Goal: Information Seeking & Learning: Learn about a topic

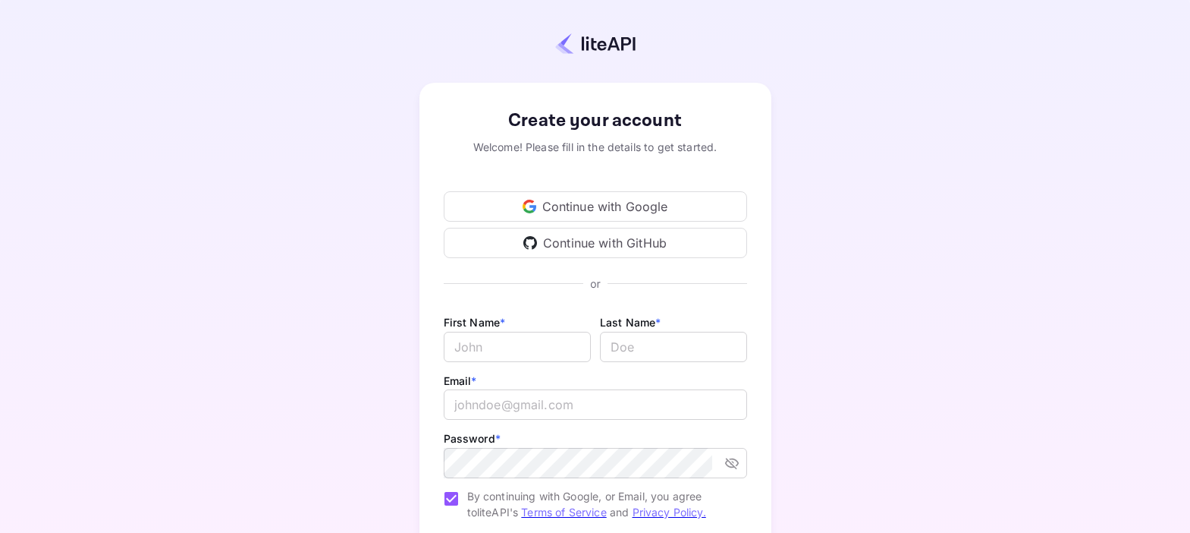
scroll to position [3, 0]
click at [608, 200] on div "Continue with Google" at bounding box center [595, 205] width 303 height 30
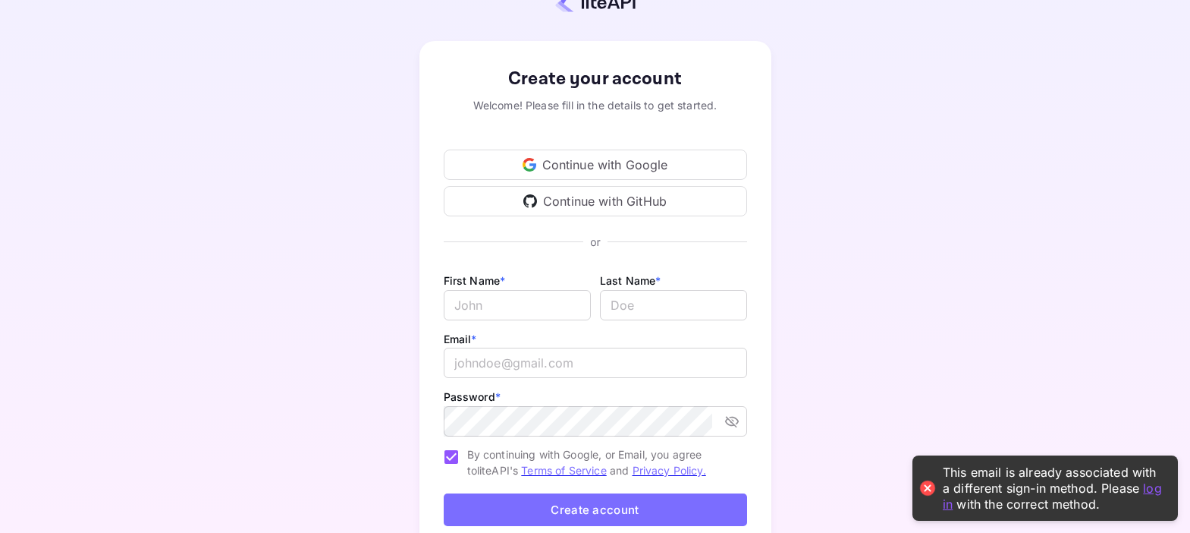
scroll to position [144, 0]
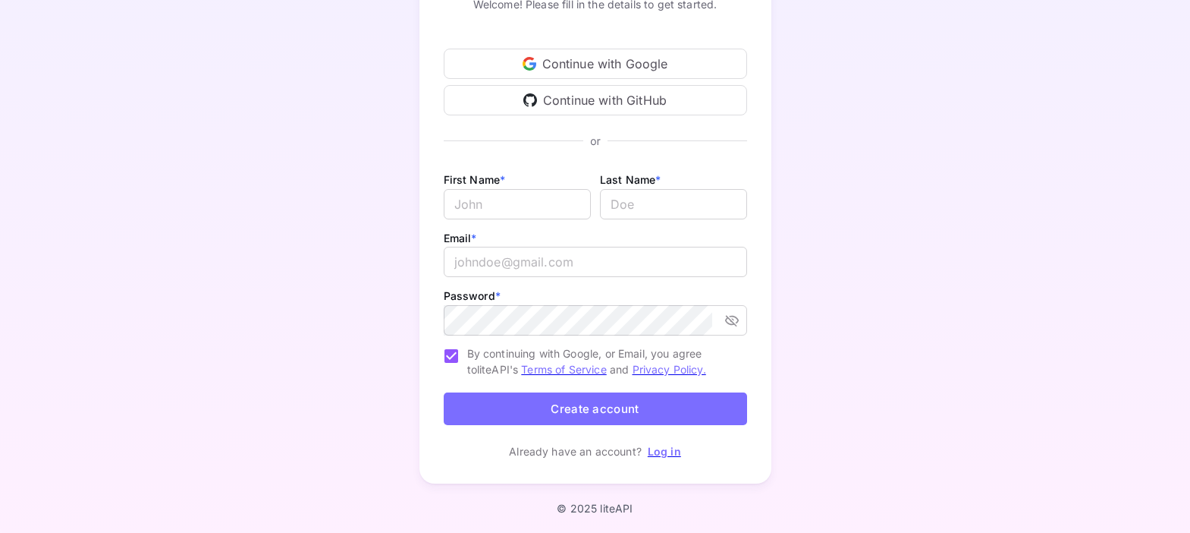
click at [669, 448] on link "Log in" at bounding box center [664, 451] width 33 height 13
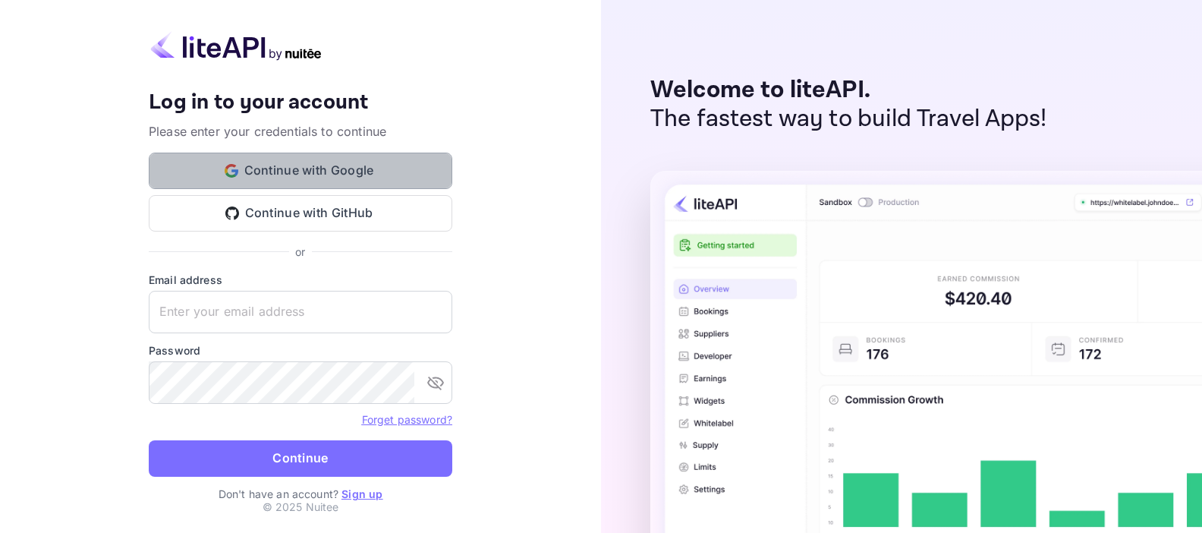
click at [311, 179] on button "Continue with Google" at bounding box center [300, 170] width 303 height 36
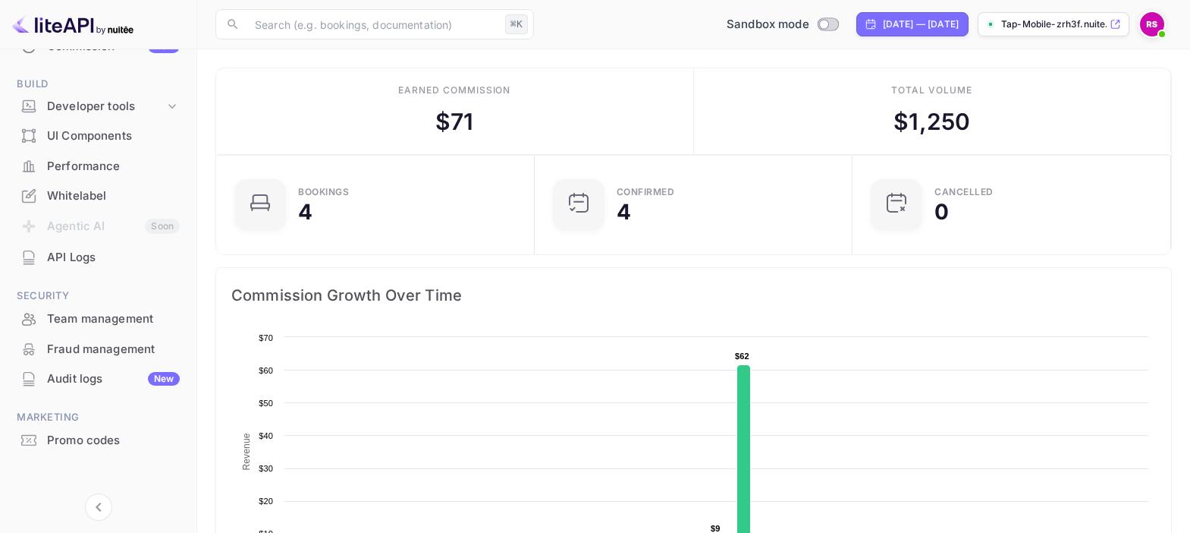
scroll to position [212, 0]
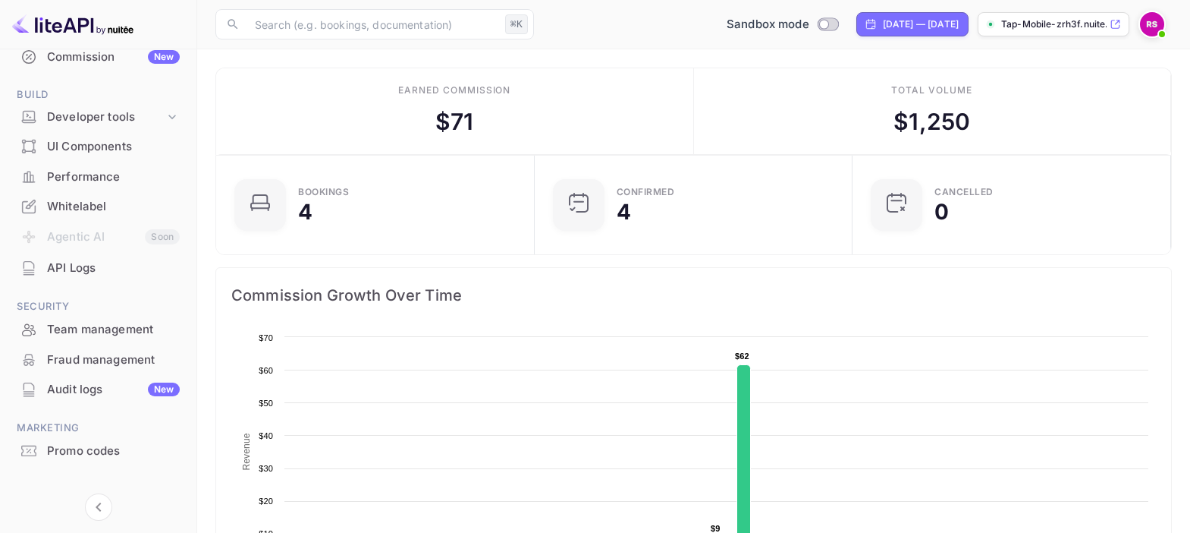
click at [89, 206] on div "Whitelabel" at bounding box center [113, 206] width 133 height 17
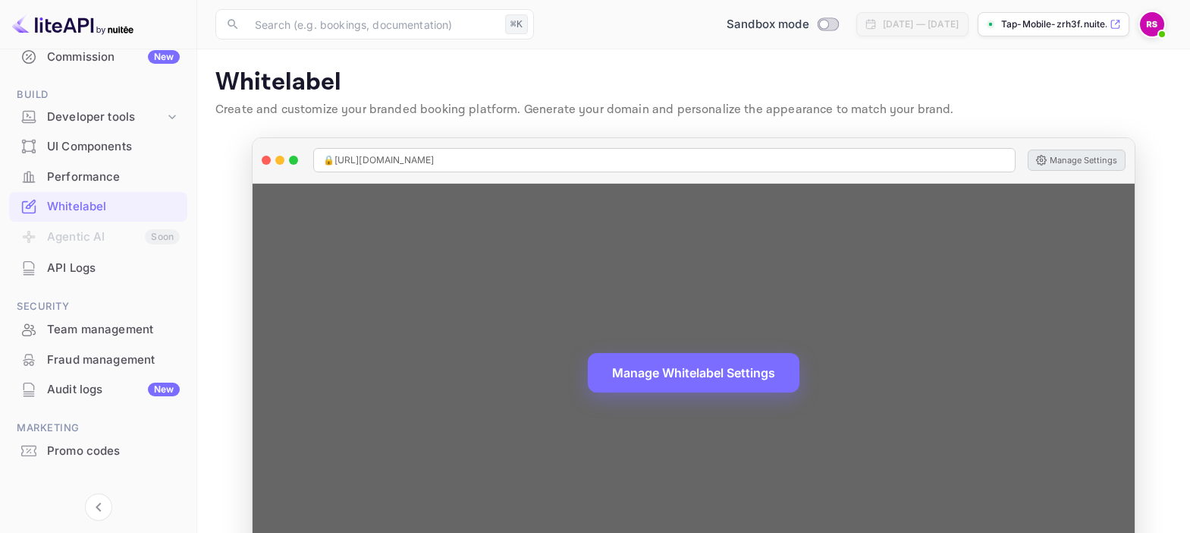
click at [1081, 162] on button "Manage Settings" at bounding box center [1077, 159] width 98 height 21
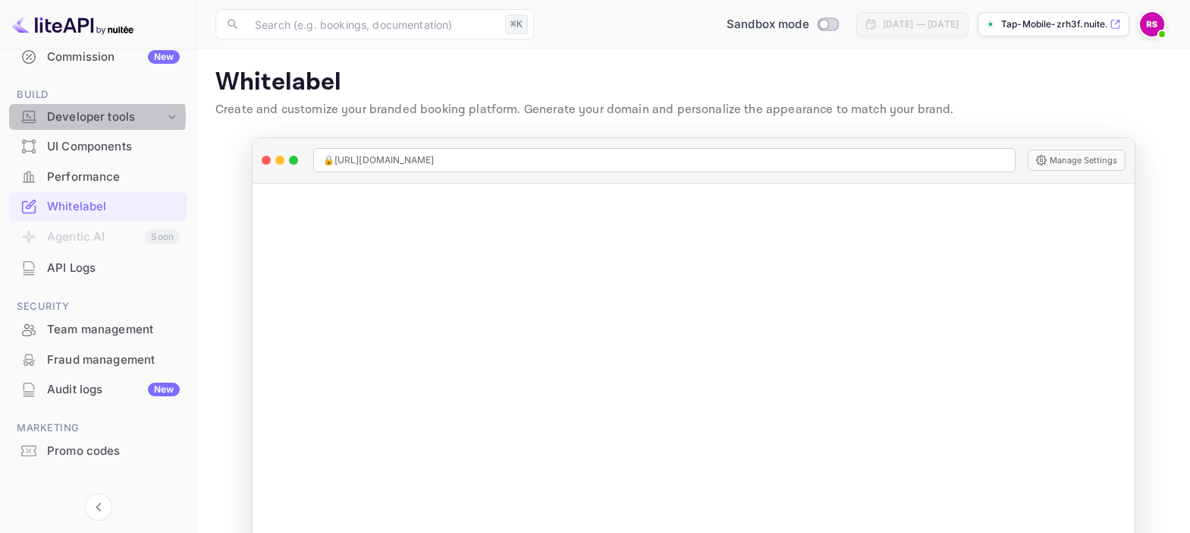
click at [90, 117] on div "Developer tools" at bounding box center [106, 116] width 118 height 17
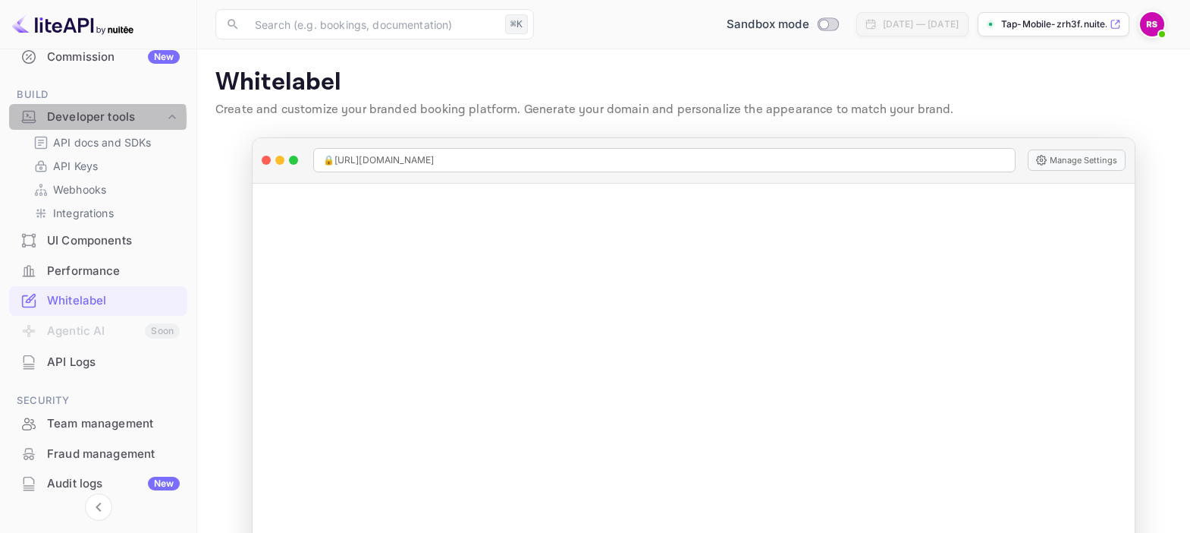
click at [88, 118] on div "Developer tools" at bounding box center [106, 116] width 118 height 17
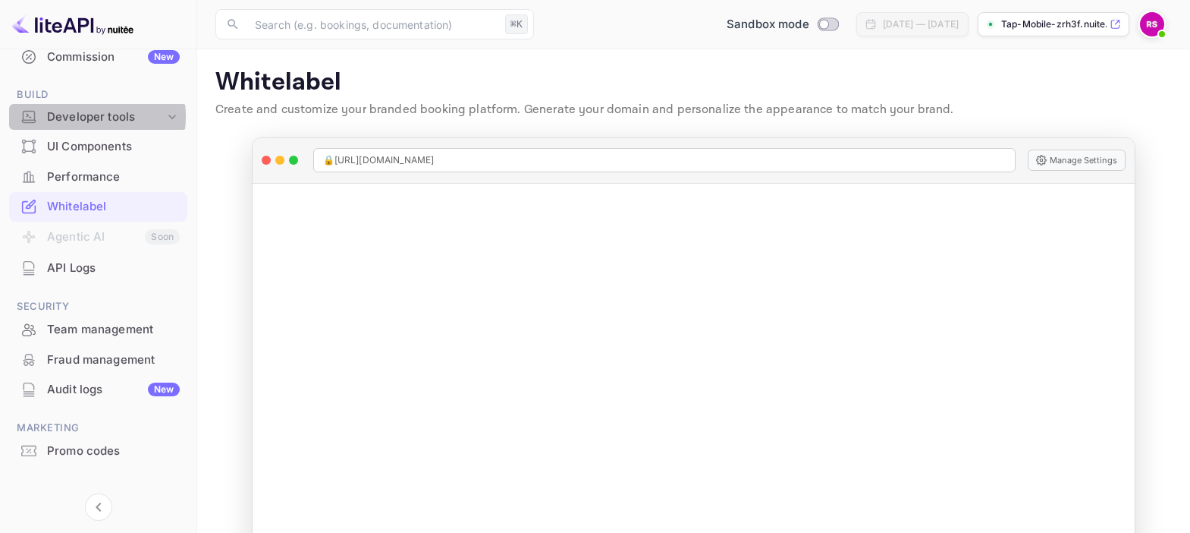
click at [83, 117] on div "Developer tools" at bounding box center [106, 116] width 118 height 17
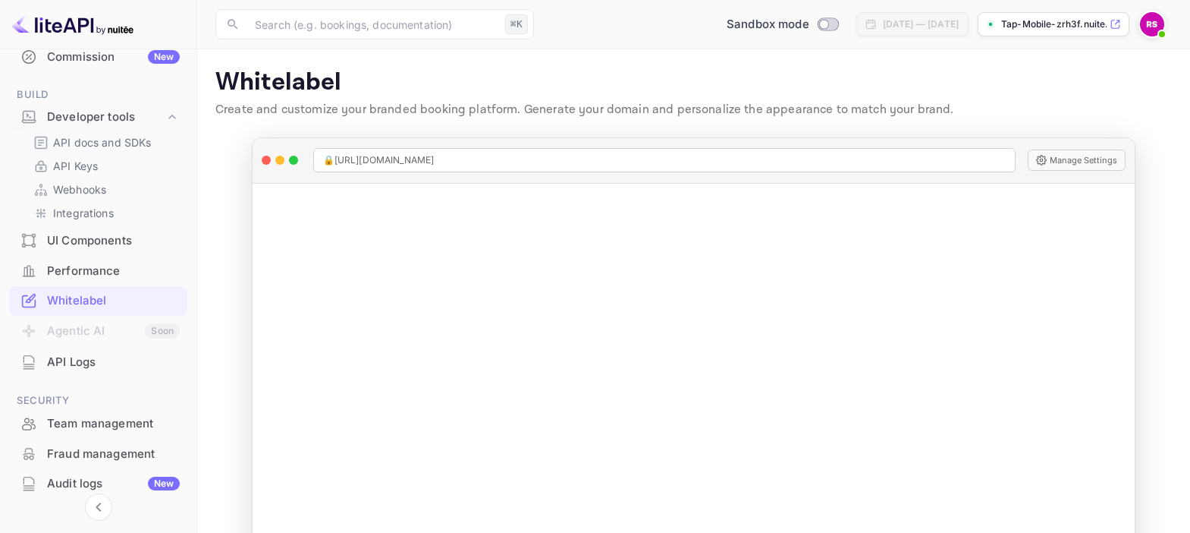
click at [86, 143] on p "API docs and SDKs" at bounding box center [102, 142] width 99 height 16
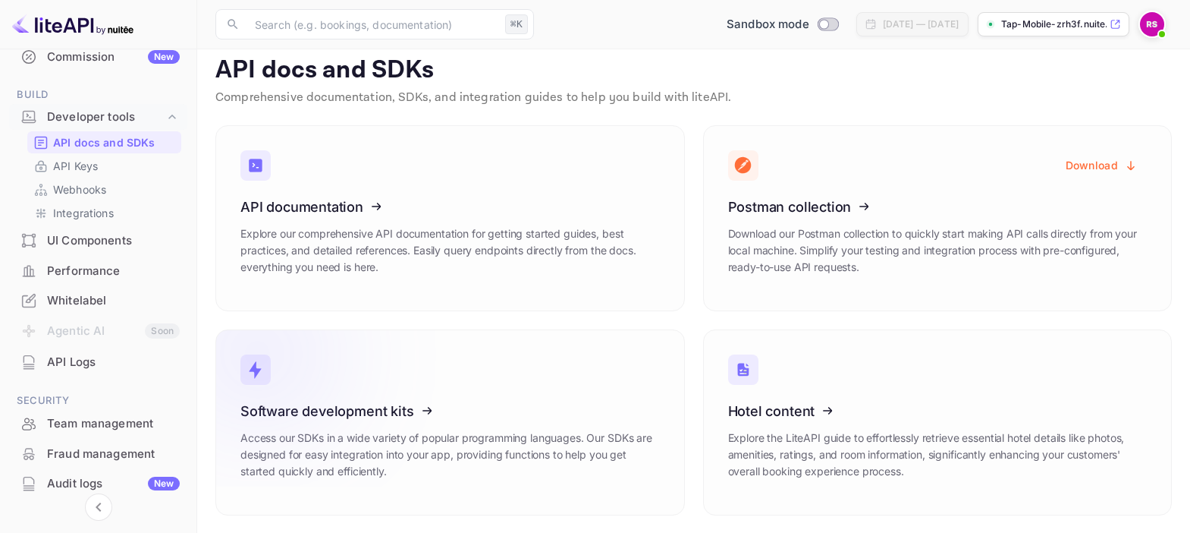
scroll to position [14, 0]
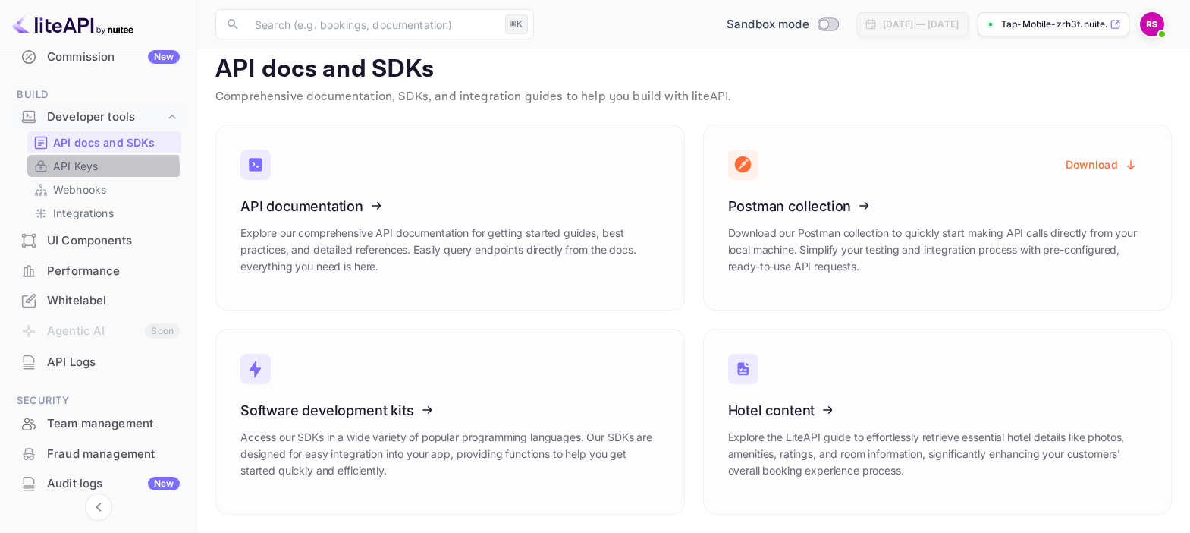
click at [90, 168] on p "API Keys" at bounding box center [75, 166] width 45 height 16
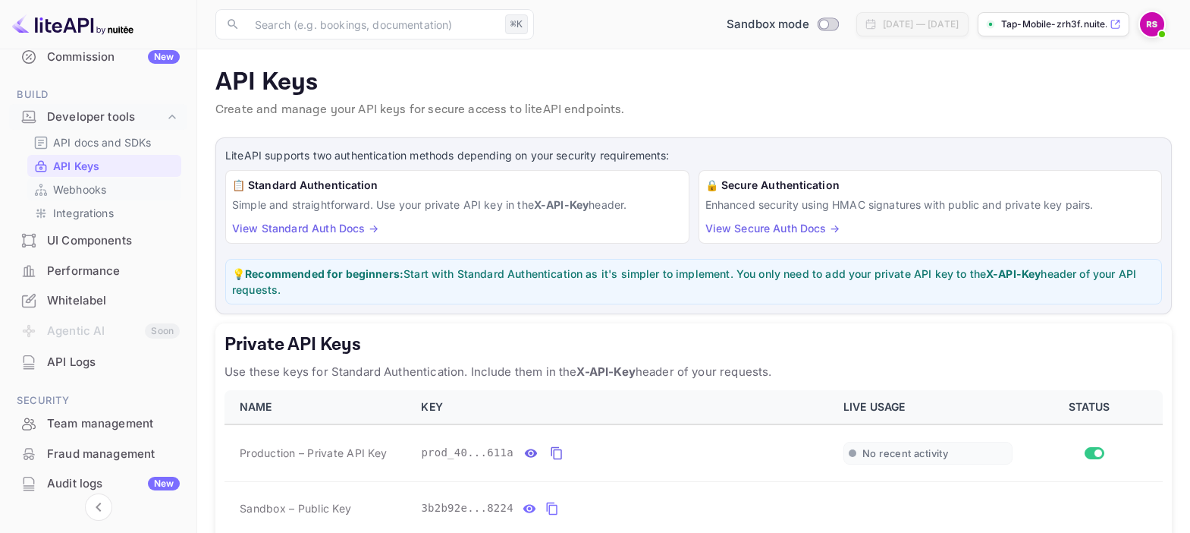
click at [98, 192] on p "Webhooks" at bounding box center [79, 189] width 53 height 16
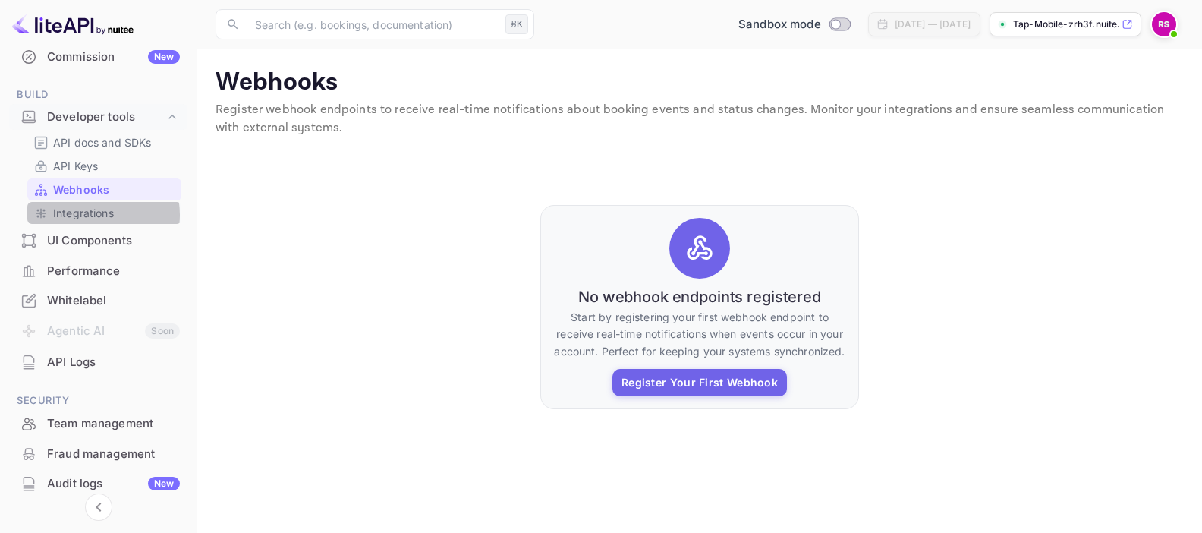
click at [87, 215] on p "Integrations" at bounding box center [83, 213] width 61 height 16
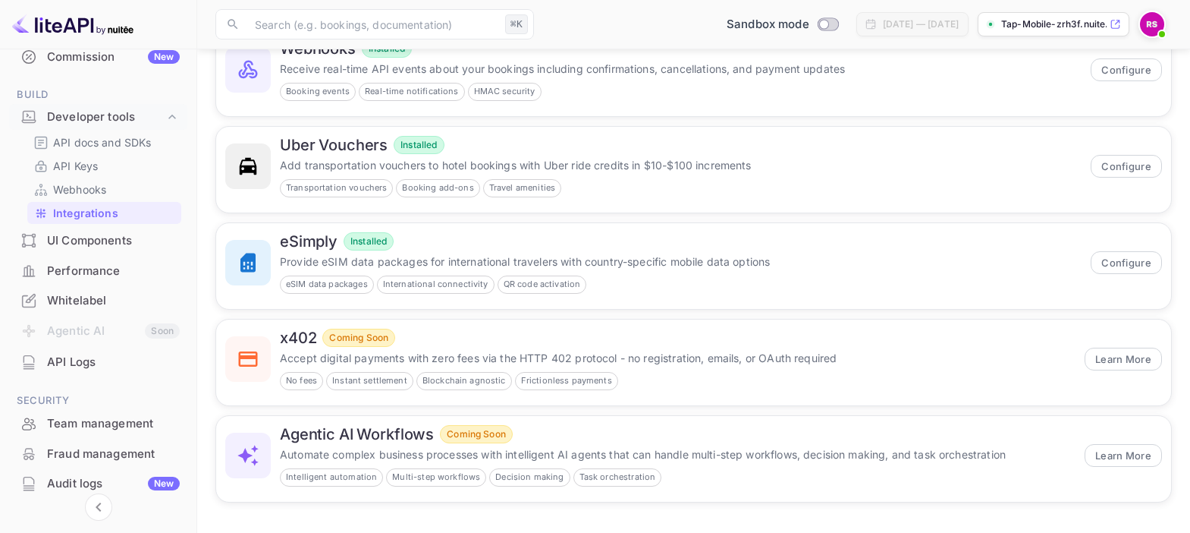
scroll to position [161, 0]
click at [1131, 263] on button "Configure" at bounding box center [1126, 261] width 71 height 23
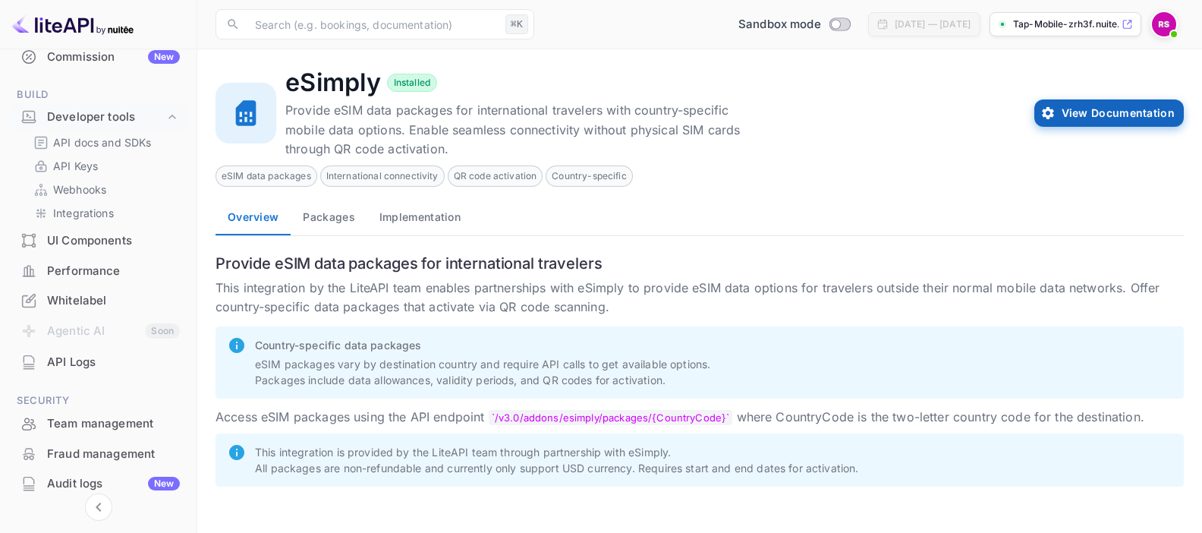
click at [1136, 109] on button "View Documentation" at bounding box center [1108, 112] width 149 height 27
click at [120, 142] on p "API docs and SDKs" at bounding box center [102, 142] width 99 height 16
